Goal: Task Accomplishment & Management: Manage account settings

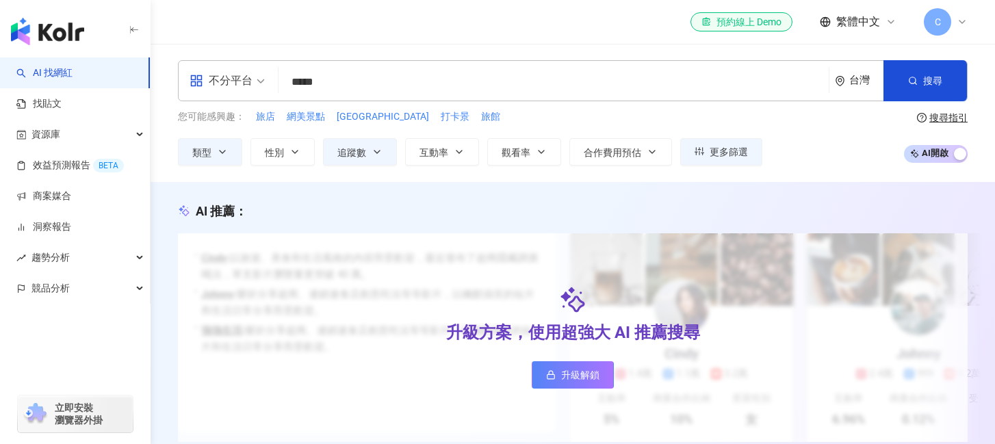
click at [941, 17] on span "C" at bounding box center [936, 21] width 27 height 27
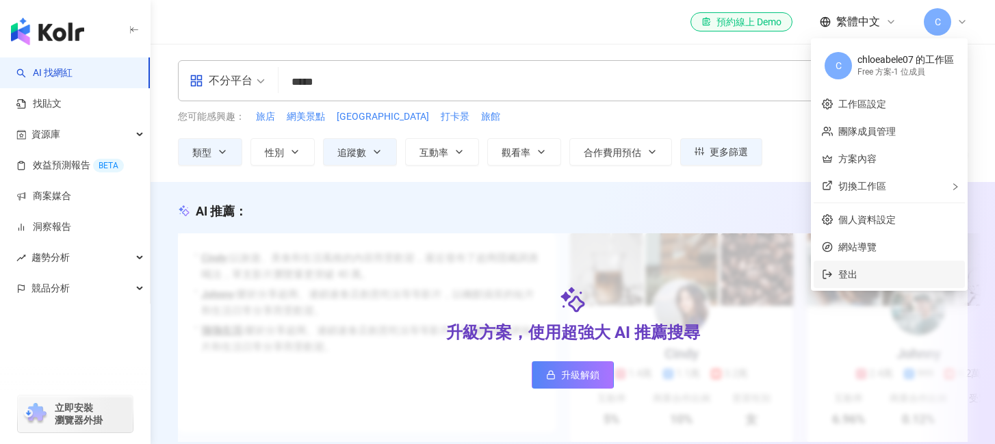
click at [865, 272] on span "登出" at bounding box center [897, 274] width 118 height 15
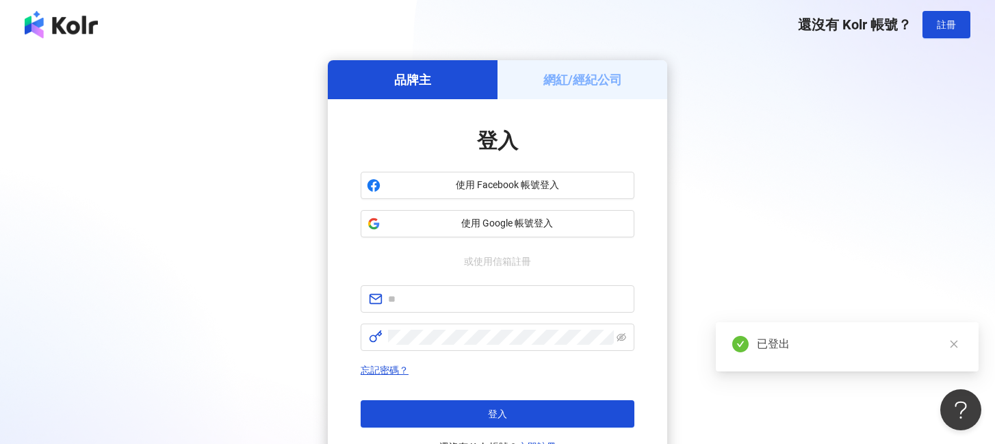
click at [767, 154] on div "品牌主 網紅/經紀公司 登入 使用 Facebook 帳號登入 使用 Google 帳號登入 或使用信箱註冊 忘記密碼？ 登入 還沒有 Kolr 帳號？ 立即…" at bounding box center [497, 271] width 962 height 422
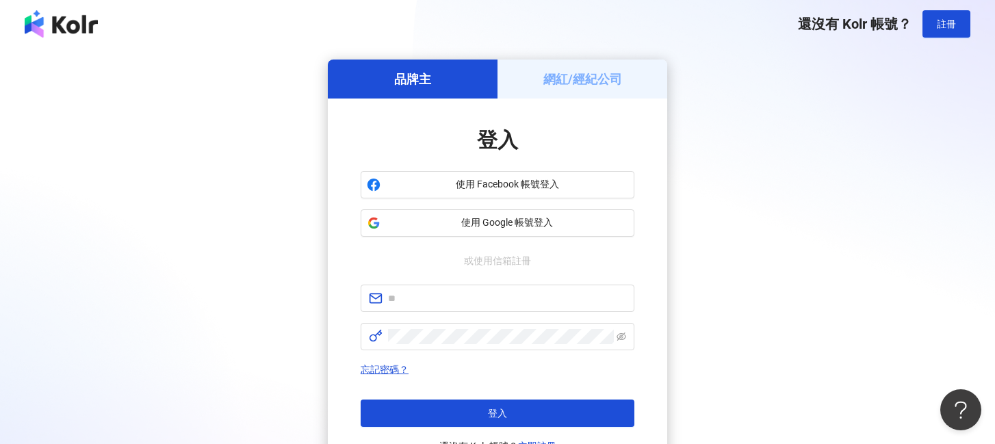
click at [732, 125] on div "品牌主 網紅/經紀公司 登入 使用 Facebook 帳號登入 使用 Google 帳號登入 或使用信箱註冊 忘記密碼？ 登入 還沒有 Kolr 帳號？ 立即…" at bounding box center [497, 271] width 962 height 422
drag, startPoint x: 866, startPoint y: 193, endPoint x: 877, endPoint y: 150, distance: 43.8
click at [867, 193] on div "品牌主 網紅/經紀公司 登入 使用 Facebook 帳號登入 使用 Google 帳號登入 或使用信箱註冊 忘記密碼？ 登入 還沒有 Kolr 帳號？ 立即…" at bounding box center [497, 271] width 962 height 422
click at [789, 64] on div "品牌主 網紅/經紀公司 登入 使用 Facebook 帳號登入 使用 Google 帳號登入 或使用信箱註冊 忘記密碼？ 登入 還沒有 Kolr 帳號？ 立即…" at bounding box center [497, 271] width 962 height 422
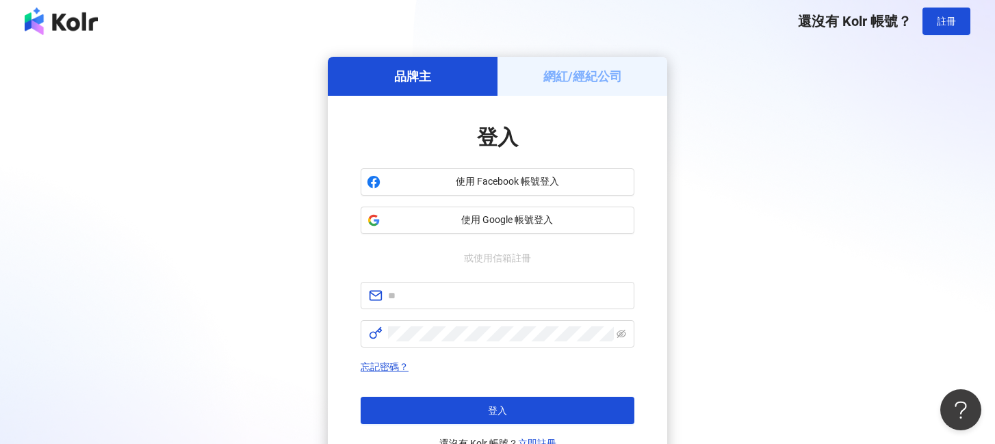
drag, startPoint x: 189, startPoint y: 257, endPoint x: 335, endPoint y: 437, distance: 231.9
click at [189, 256] on div "品牌主 網紅/經紀公司 登入 使用 Facebook 帳號登入 使用 Google 帳號登入 或使用信箱註冊 忘記密碼？ 登入 還沒有 Kolr 帳號？ 立即…" at bounding box center [497, 268] width 962 height 422
click at [428, 286] on span at bounding box center [497, 295] width 274 height 27
click at [430, 297] on input "text" at bounding box center [507, 295] width 238 height 15
paste input "**********"
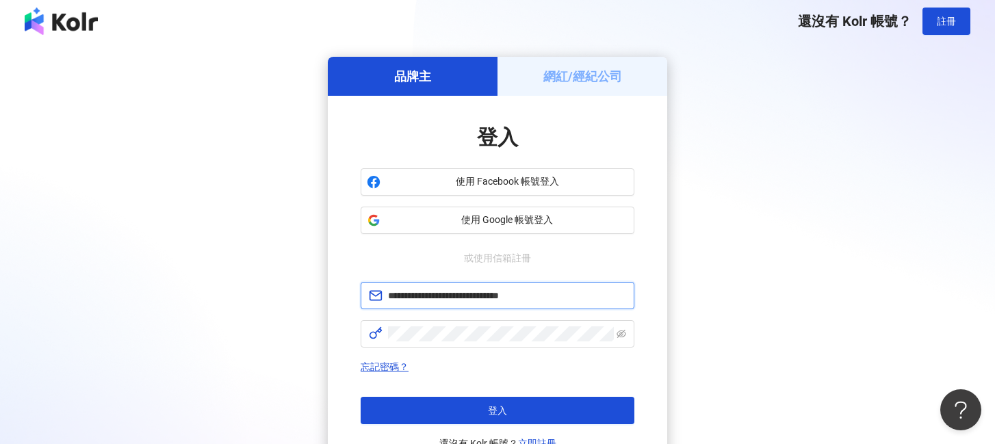
type input "**********"
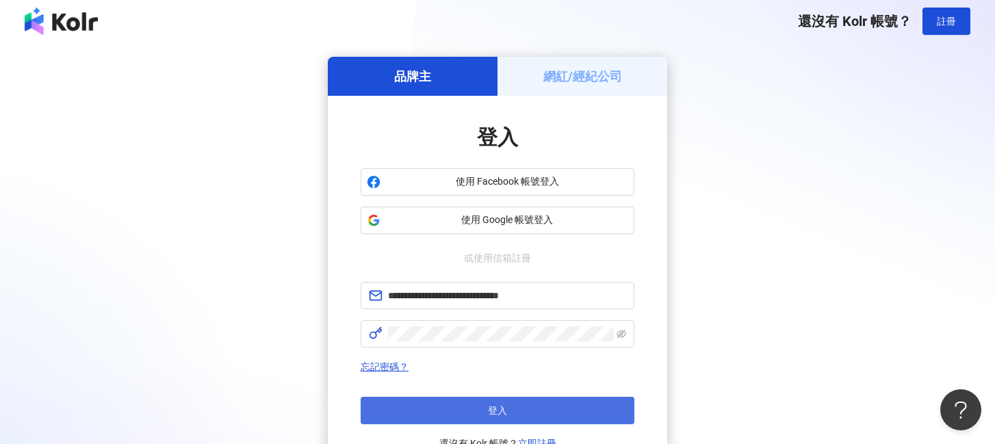
click at [484, 406] on button "登入" at bounding box center [497, 410] width 274 height 27
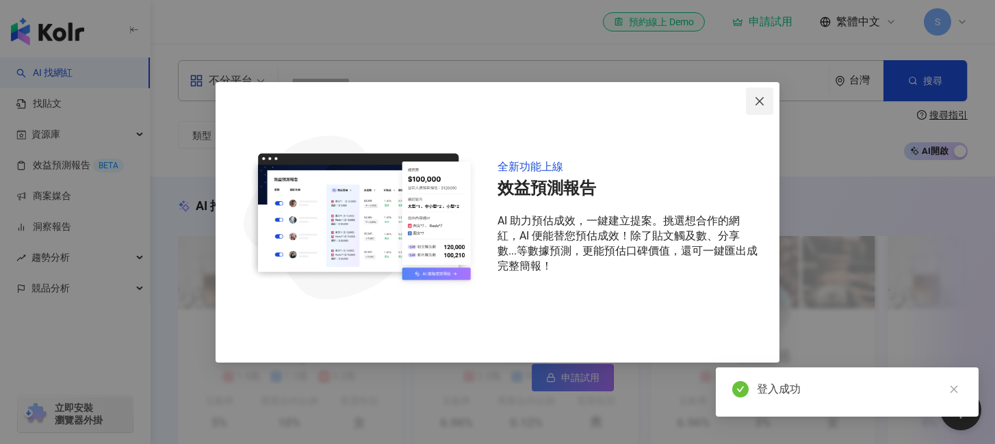
click at [758, 104] on icon "close" at bounding box center [759, 101] width 11 height 11
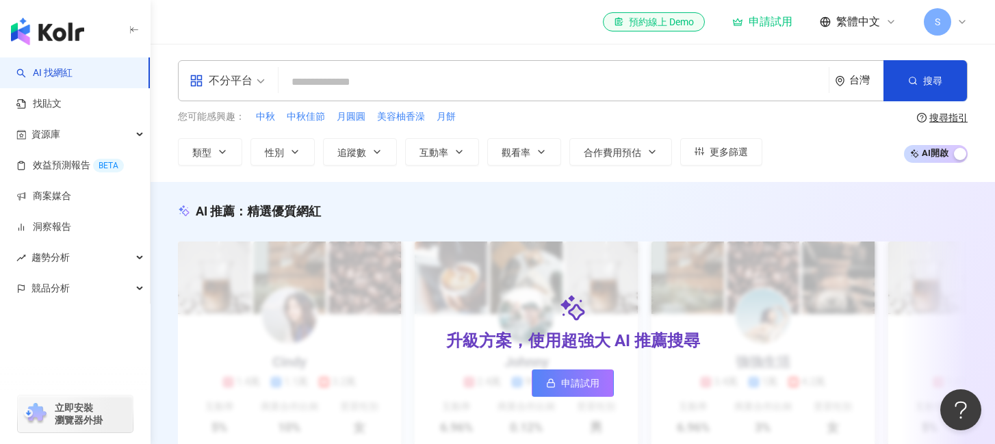
click at [573, 386] on span "申請試用" at bounding box center [580, 383] width 38 height 11
